Goal: Find specific page/section: Find specific page/section

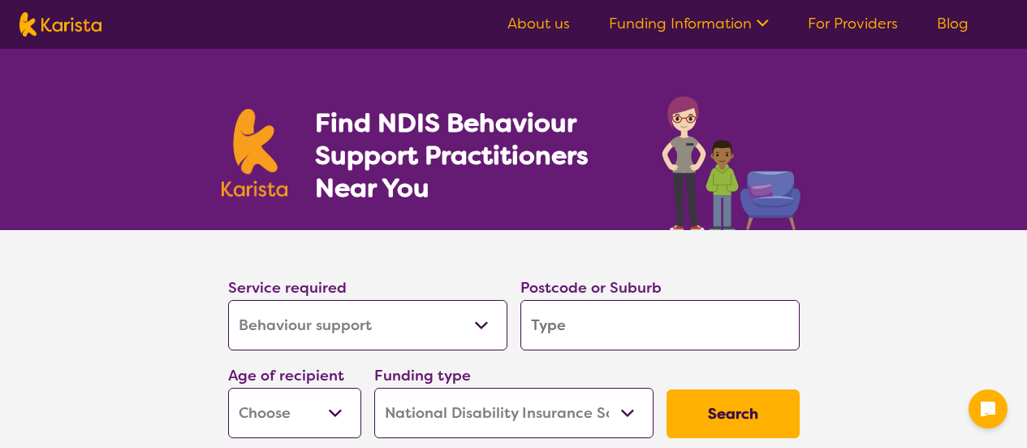
select select "Behaviour support"
select select "NDIS"
select select "Behaviour support"
select select "NDIS"
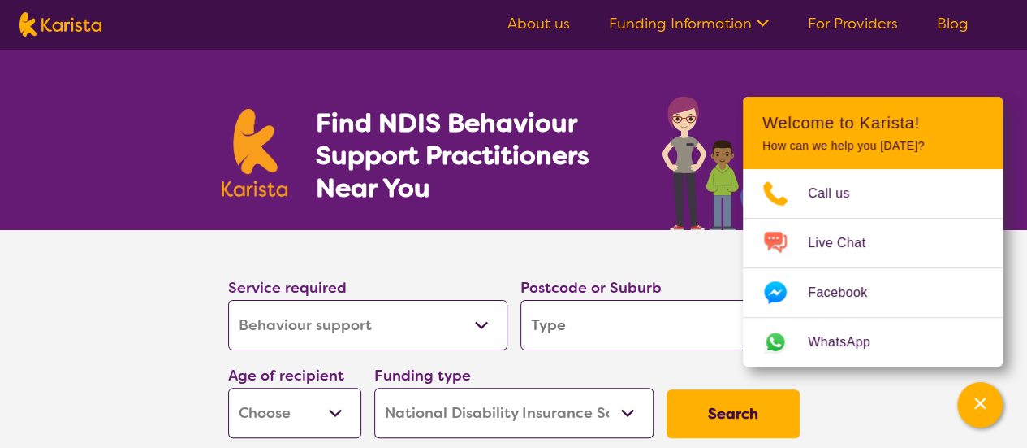
click at [547, 19] on link "About us" at bounding box center [539, 23] width 63 height 19
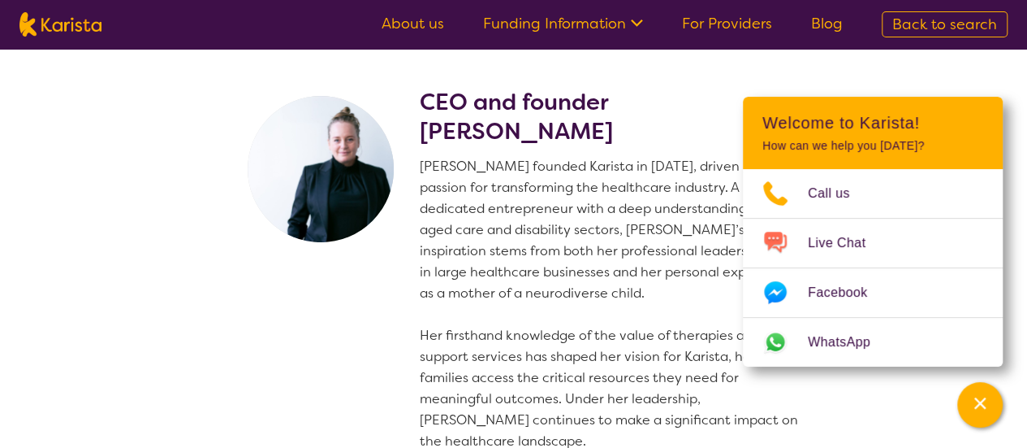
click at [718, 21] on link "For Providers" at bounding box center [727, 23] width 90 height 19
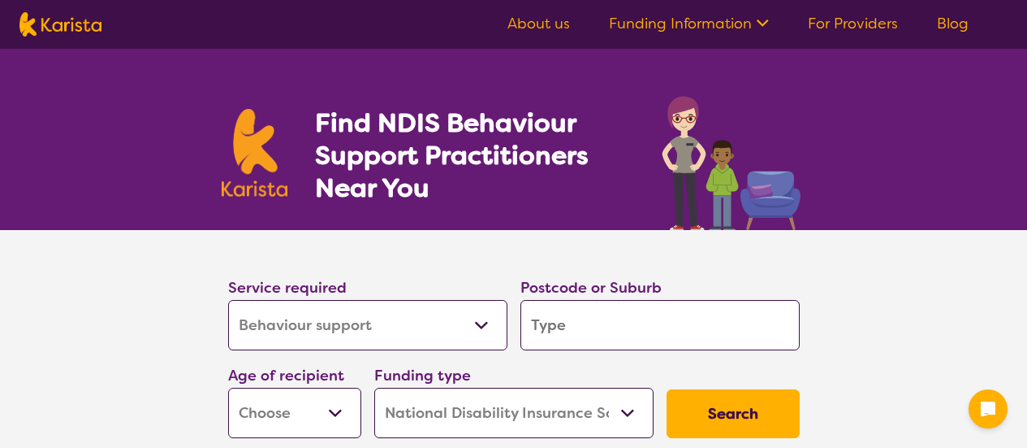
select select "Behaviour support"
select select "NDIS"
select select "Behaviour support"
select select "NDIS"
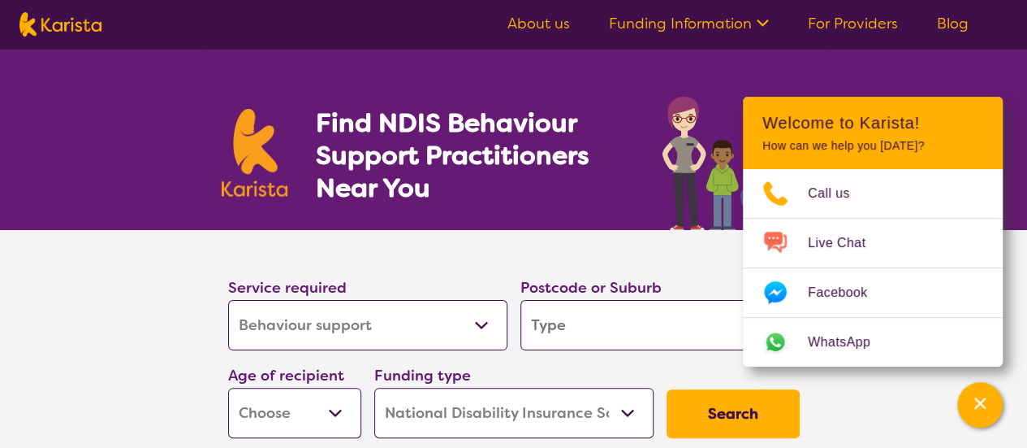
click at [478, 327] on select "Allied Health Assistant Assessment (ADHD or Autism) Behaviour support Counselli…" at bounding box center [367, 325] width 279 height 50
